Goal: Information Seeking & Learning: Find specific fact

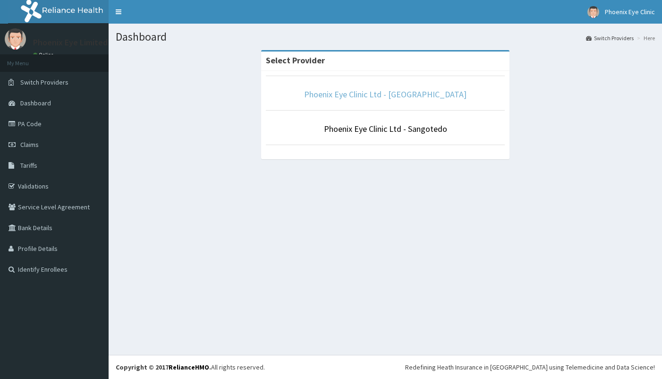
click at [381, 96] on link "Phoenix Eye Clinic Ltd - [GEOGRAPHIC_DATA]" at bounding box center [385, 94] width 162 height 11
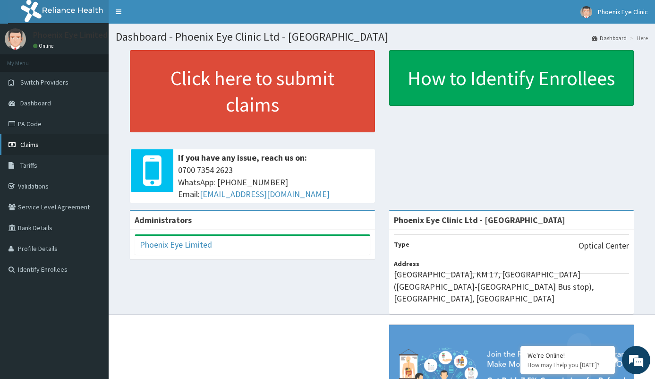
click at [61, 147] on link "Claims" at bounding box center [54, 144] width 109 height 21
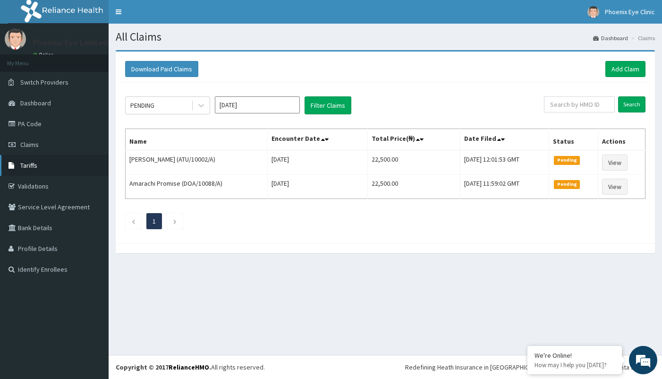
click at [60, 169] on link "Tariffs" at bounding box center [54, 165] width 109 height 21
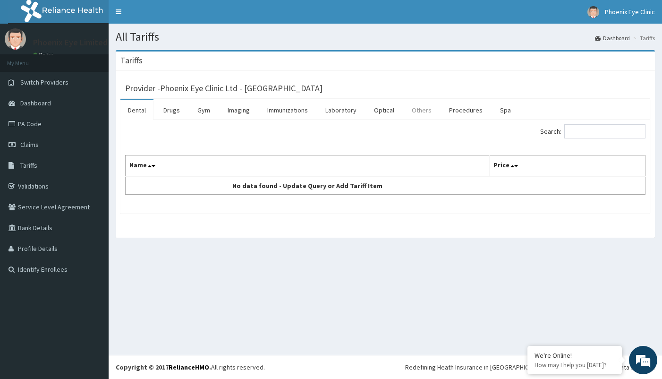
drag, startPoint x: 385, startPoint y: 105, endPoint x: 414, endPoint y: 112, distance: 30.1
click at [385, 106] on link "Optical" at bounding box center [383, 110] width 35 height 20
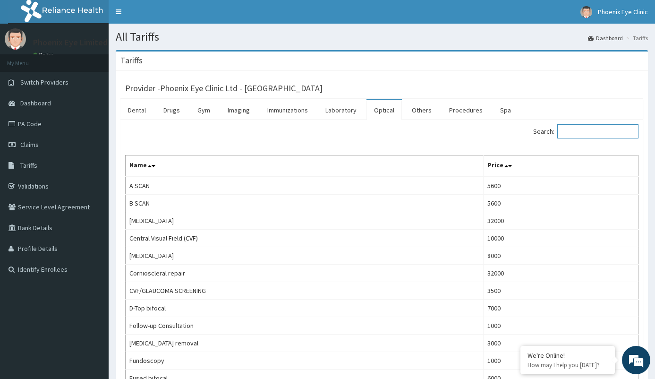
click at [579, 131] on input "Search:" at bounding box center [597, 131] width 81 height 14
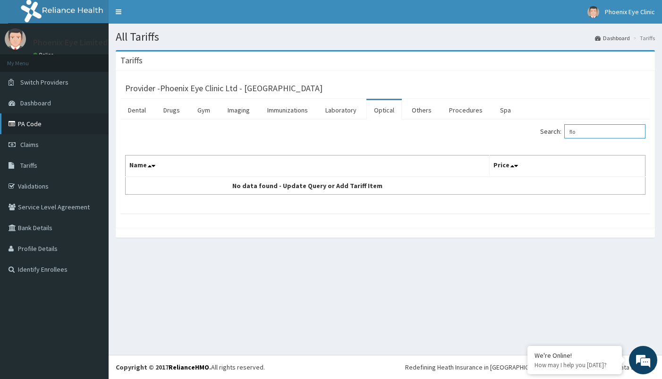
type input "flo"
click at [55, 116] on link "PA Code" at bounding box center [54, 123] width 109 height 21
click at [174, 107] on link "Drugs" at bounding box center [172, 110] width 32 height 20
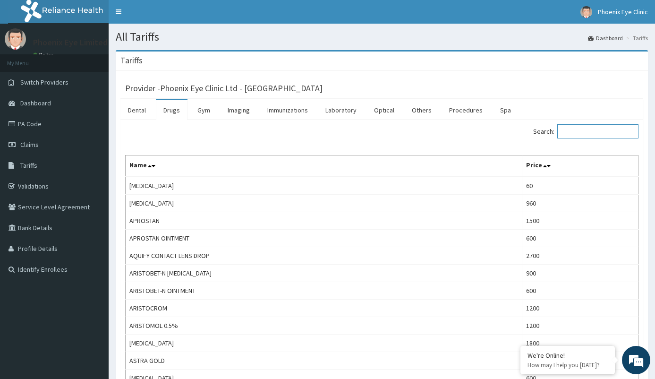
click at [583, 131] on input "Search:" at bounding box center [597, 131] width 81 height 14
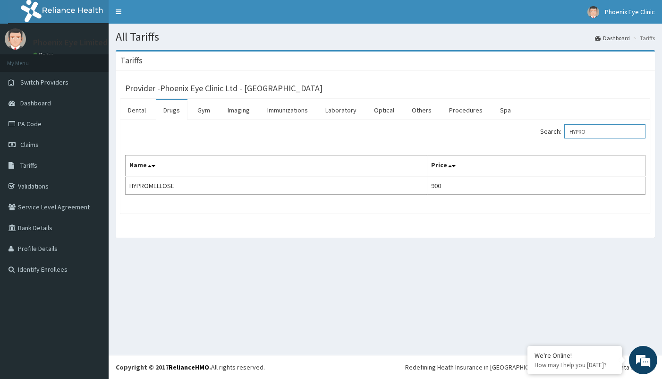
click at [602, 135] on input "HYPRO" at bounding box center [604, 131] width 81 height 14
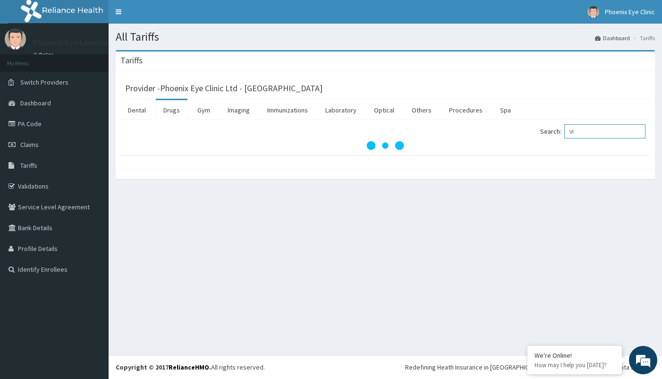
type input "V"
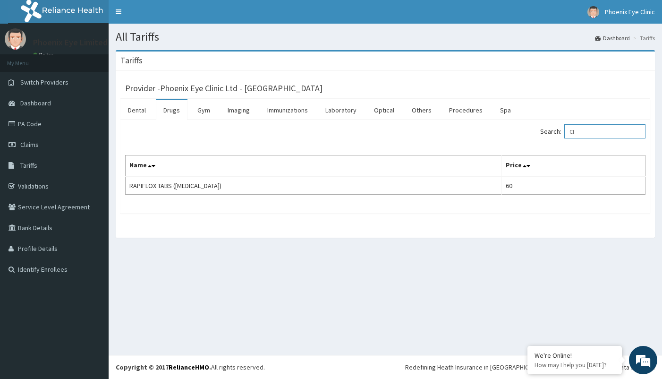
type input "C"
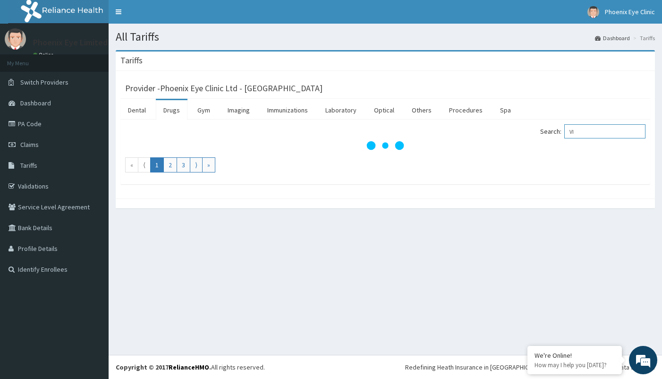
type input "V"
type input "TMY"
click at [207, 113] on link "Gym" at bounding box center [204, 110] width 28 height 20
click at [172, 116] on link "Drugs" at bounding box center [172, 110] width 32 height 20
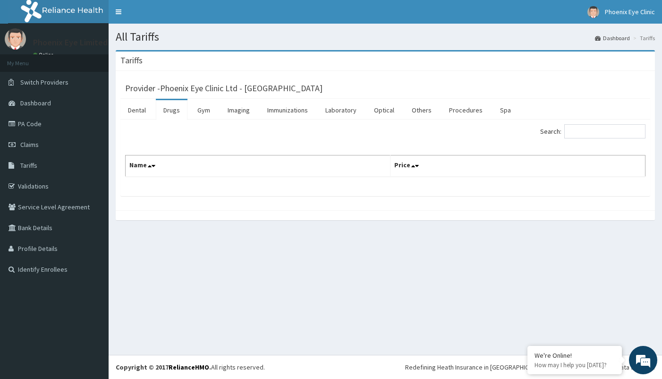
click at [163, 116] on link "Drugs" at bounding box center [172, 110] width 32 height 20
click at [173, 112] on link "Drugs" at bounding box center [172, 110] width 32 height 20
click at [195, 112] on link "Gym" at bounding box center [204, 110] width 28 height 20
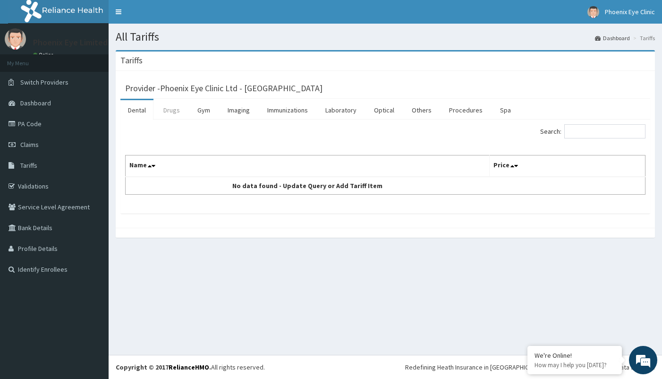
click at [176, 107] on link "Drugs" at bounding box center [172, 110] width 32 height 20
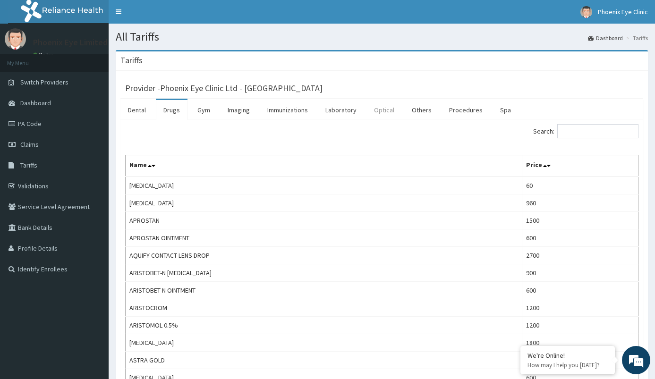
click at [401, 107] on link "Optical" at bounding box center [383, 110] width 35 height 20
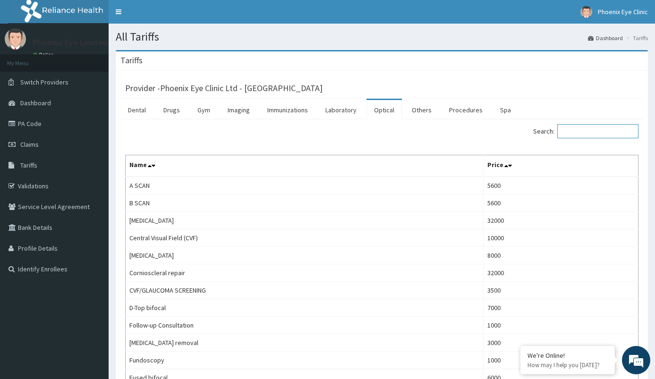
click at [589, 129] on input "Search:" at bounding box center [597, 131] width 81 height 14
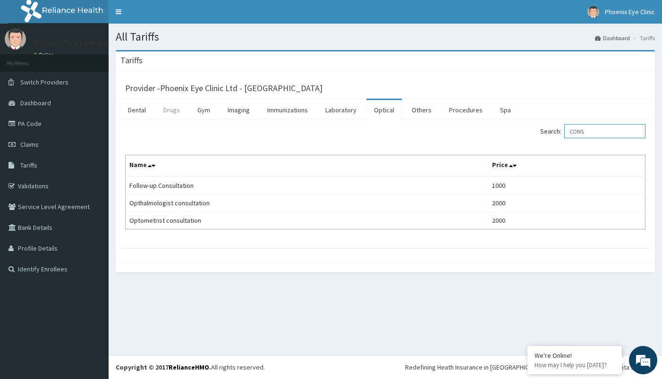
type input "CONS"
click at [182, 101] on link "Drugs" at bounding box center [172, 110] width 32 height 20
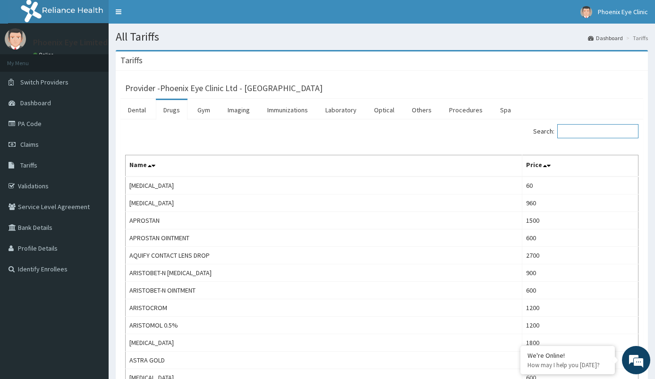
click at [597, 132] on input "Search:" at bounding box center [597, 131] width 81 height 14
type input "HYP"
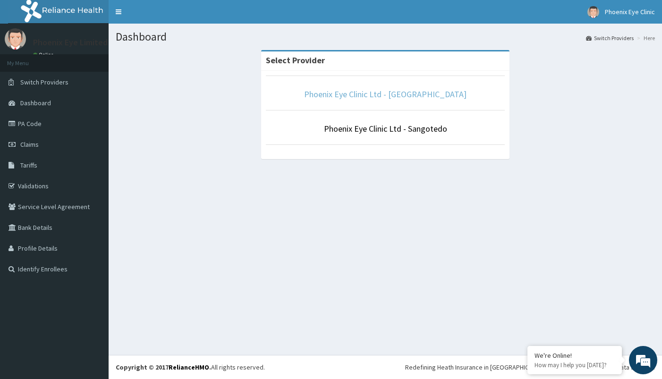
click at [378, 93] on link "Phoenix Eye Clinic Ltd - [GEOGRAPHIC_DATA]" at bounding box center [385, 94] width 162 height 11
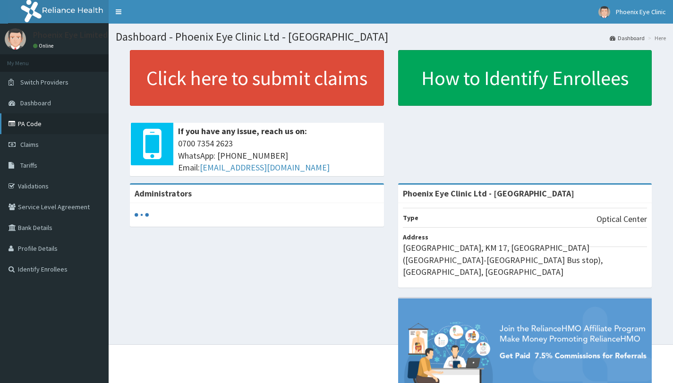
click at [46, 129] on link "PA Code" at bounding box center [54, 123] width 109 height 21
